Goal: Find specific page/section: Find specific page/section

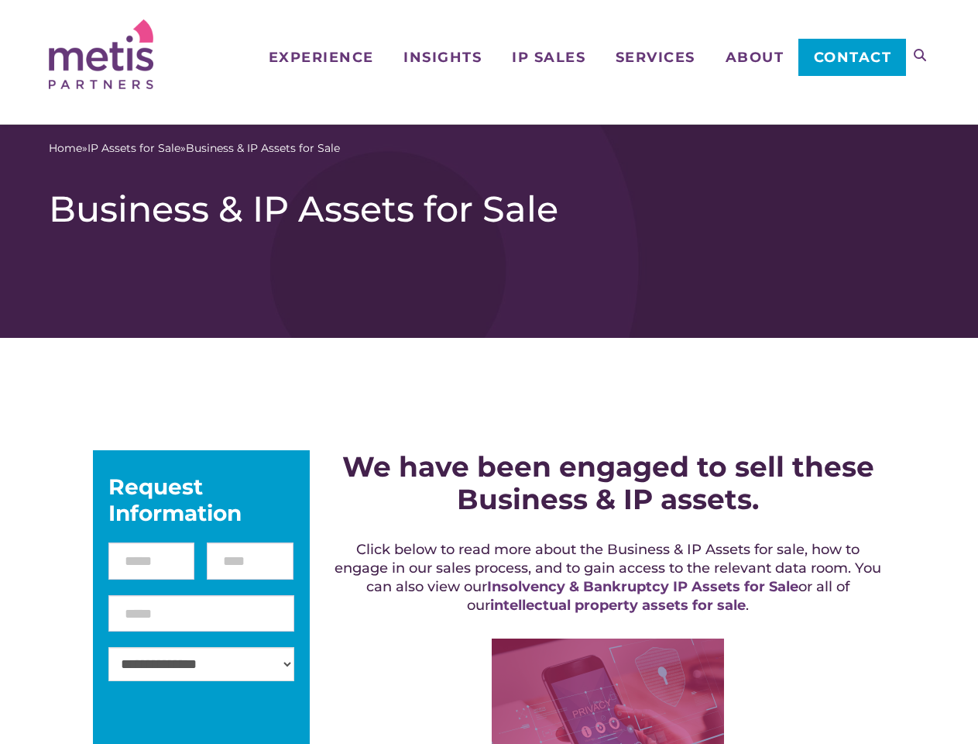
click at [920, 55] on icon at bounding box center [920, 55] width 12 height 12
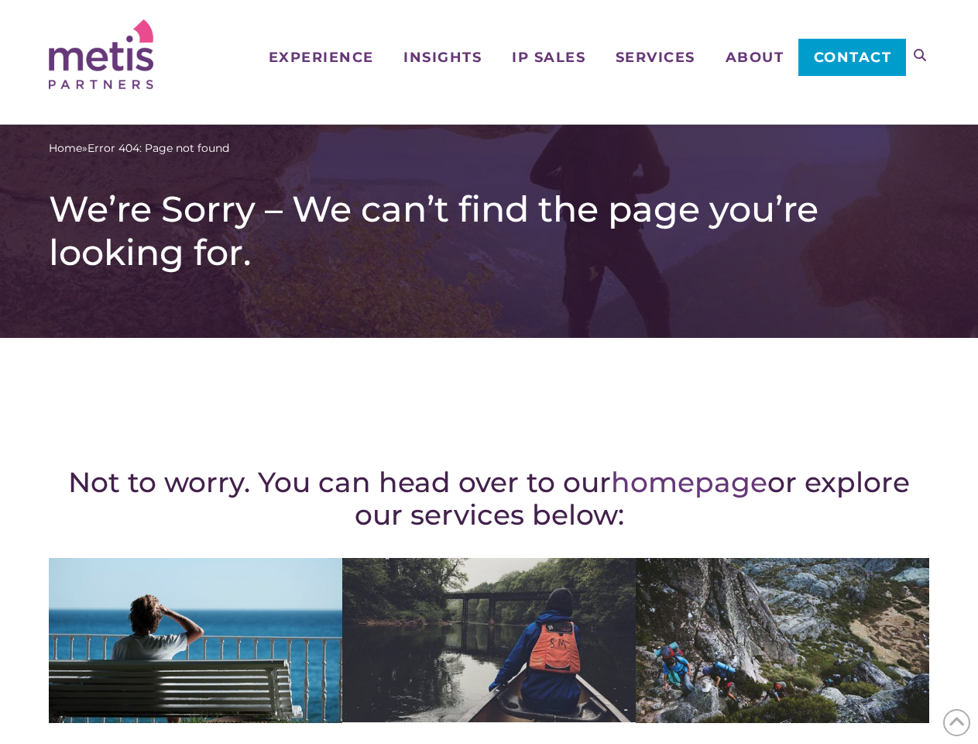
click at [489, 372] on div "Not to worry. You can head over to our homepage or explore our services below: …" at bounding box center [489, 677] width 881 height 617
click at [920, 55] on icon at bounding box center [920, 55] width 12 height 12
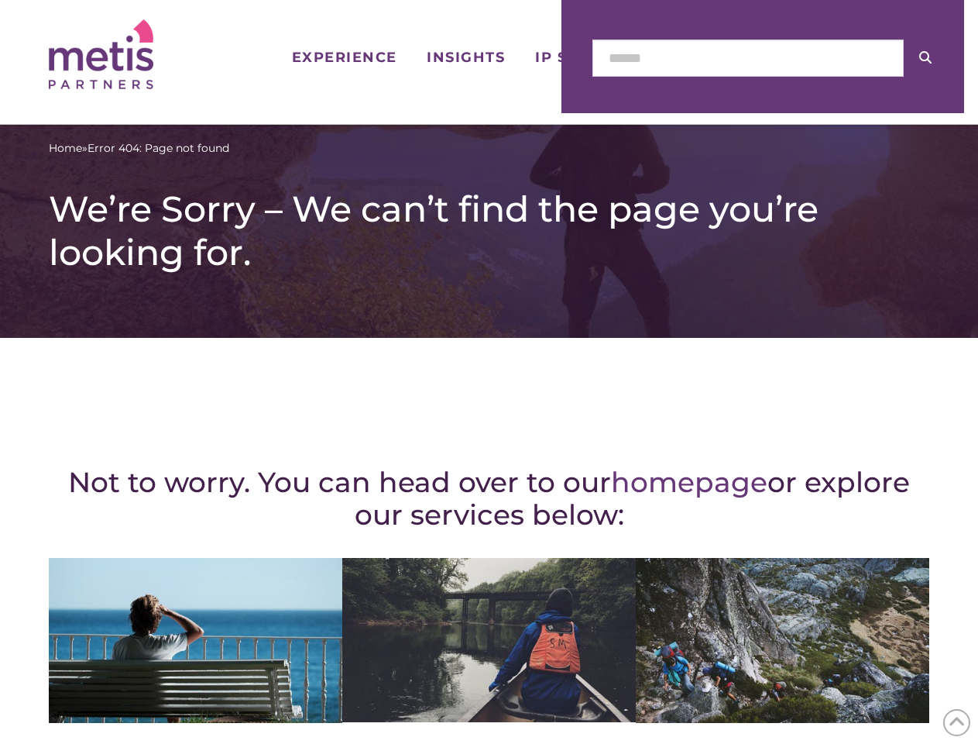
click at [957, 722] on icon at bounding box center [957, 722] width 17 height 24
